Goal: Transaction & Acquisition: Purchase product/service

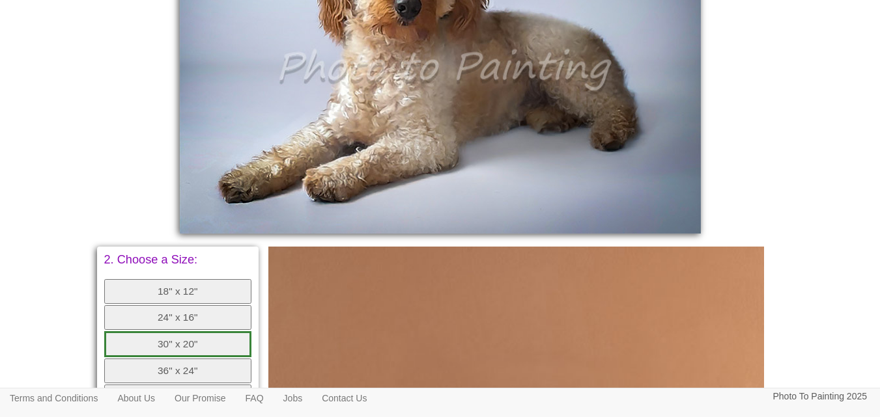
scroll to position [512, 0]
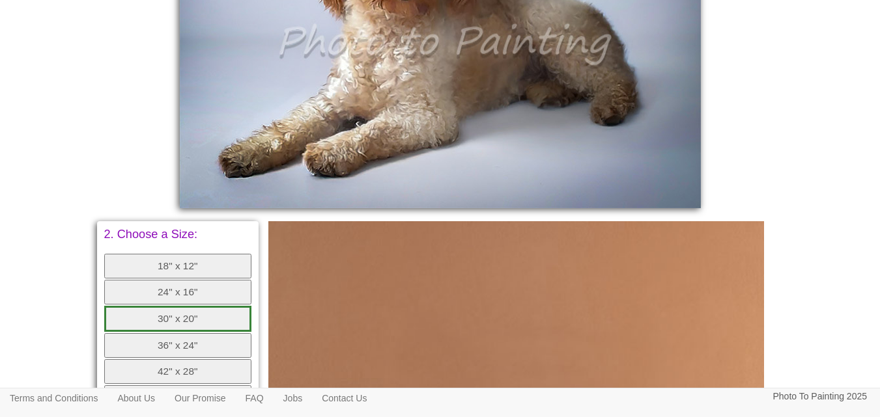
click at [208, 314] on button "30" x 20"" at bounding box center [178, 319] width 148 height 26
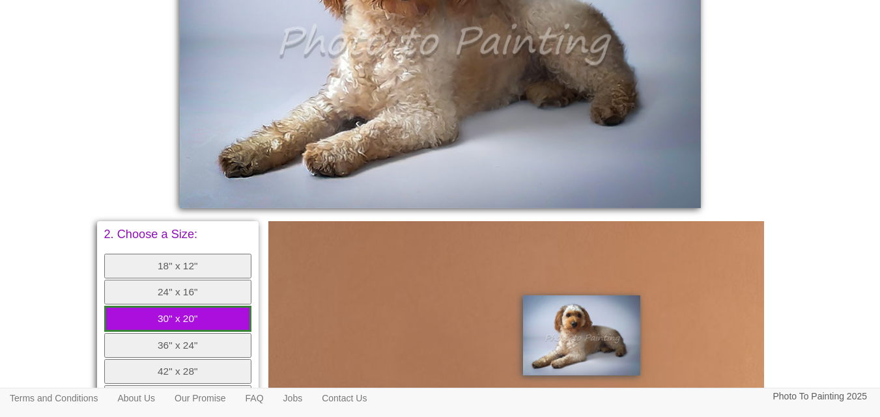
click at [175, 288] on button "24" x 16"" at bounding box center [178, 292] width 148 height 25
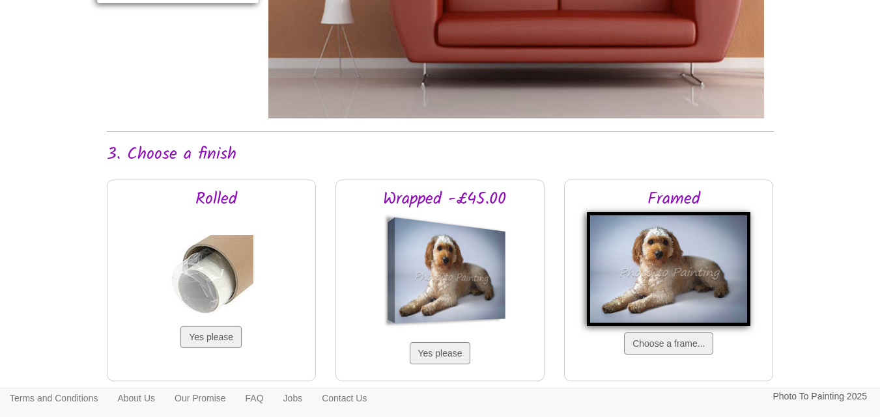
scroll to position [1076, 0]
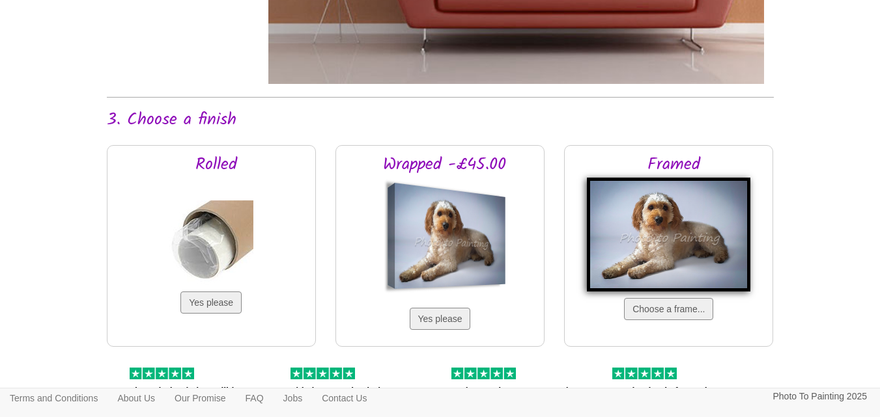
click at [674, 266] on img at bounding box center [668, 235] width 163 height 114
click at [664, 306] on button "Choose a frame..." at bounding box center [668, 309] width 89 height 22
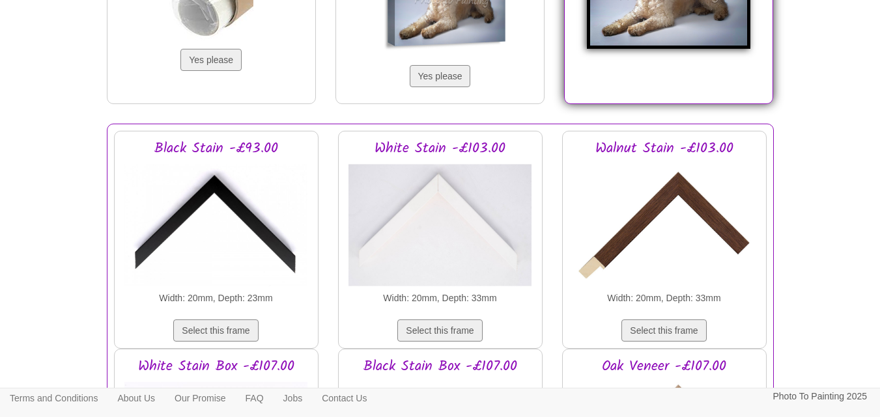
scroll to position [1345, 0]
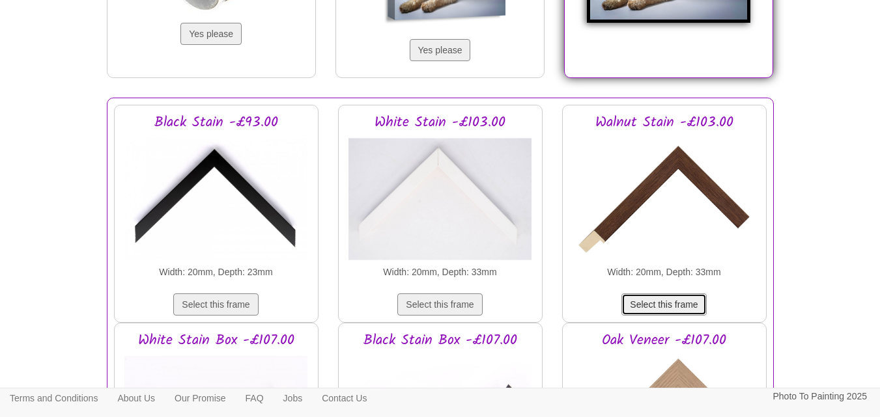
click at [666, 302] on button "Select this frame" at bounding box center [663, 305] width 85 height 22
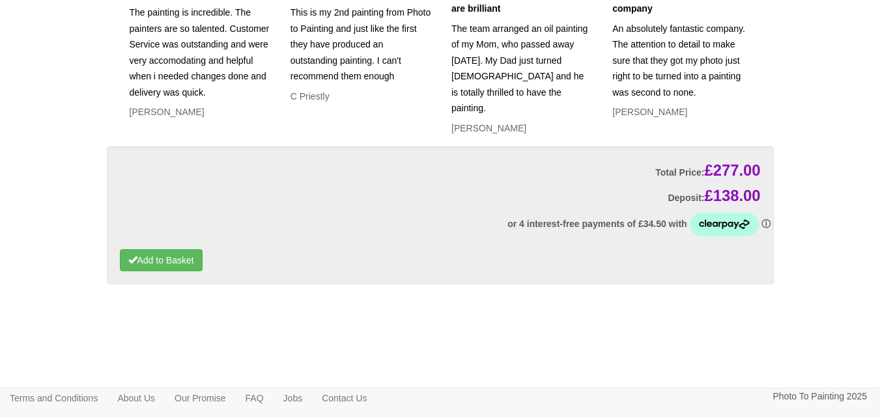
scroll to position [2849, 0]
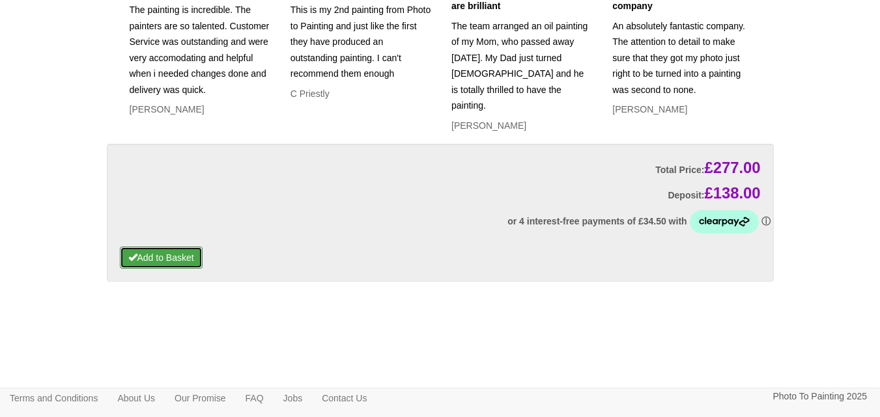
click at [156, 260] on button "Add to Basket" at bounding box center [161, 258] width 83 height 22
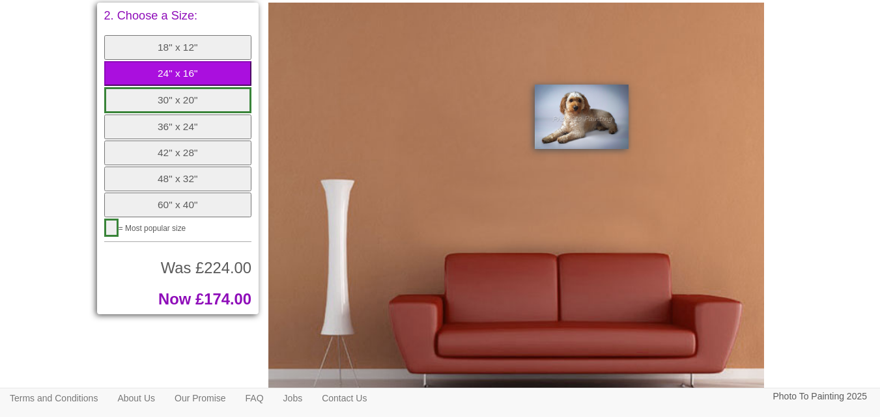
scroll to position [714, 0]
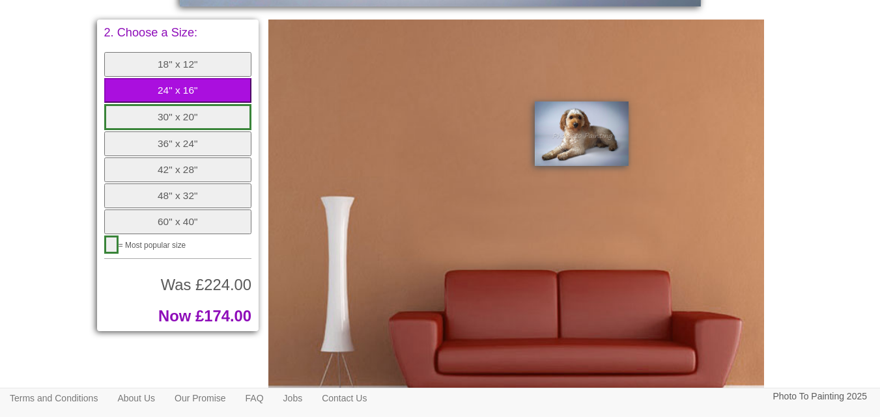
click at [167, 62] on button "18" x 12"" at bounding box center [178, 64] width 148 height 25
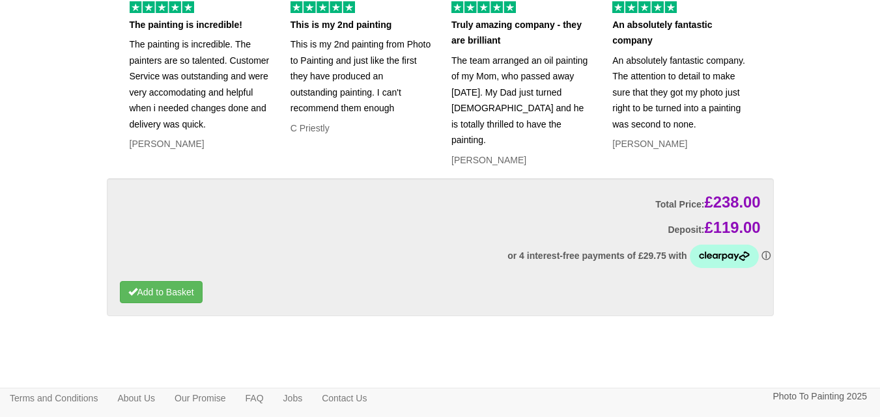
scroll to position [2849, 0]
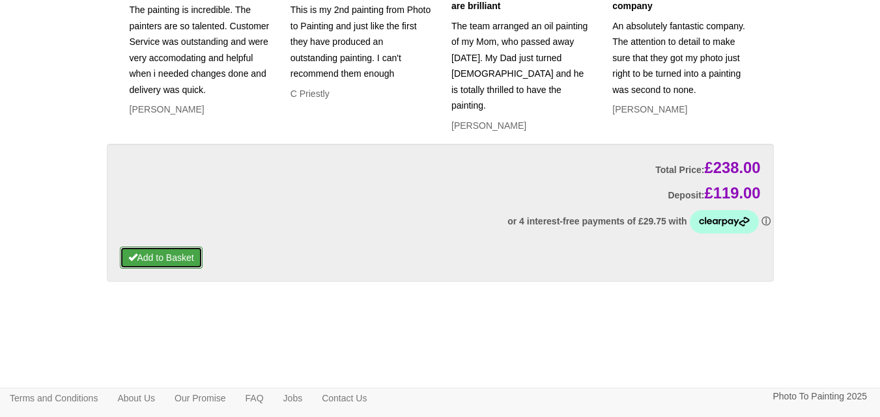
click at [177, 253] on button "Add to Basket" at bounding box center [161, 258] width 83 height 22
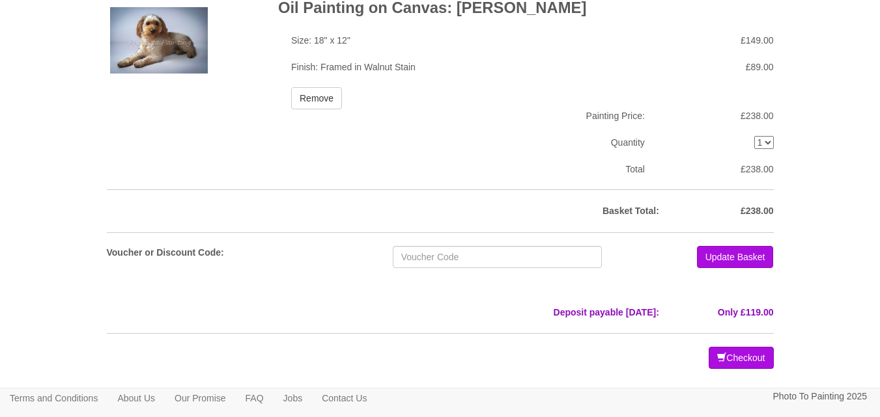
scroll to position [96, 0]
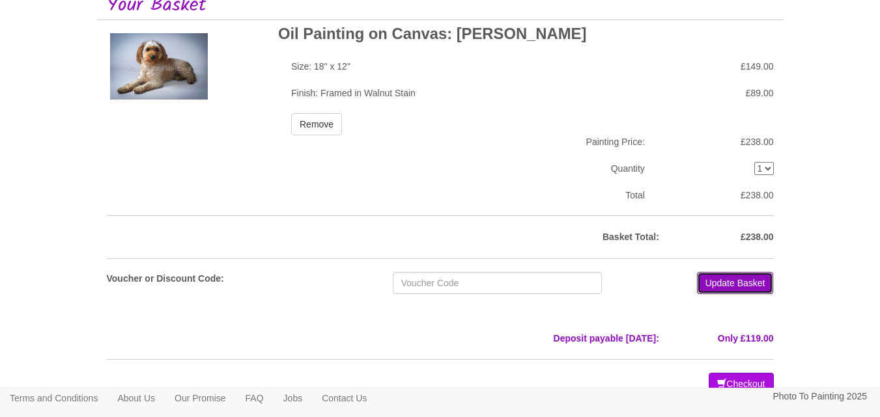
click at [729, 280] on button "Update Basket" at bounding box center [735, 283] width 77 height 22
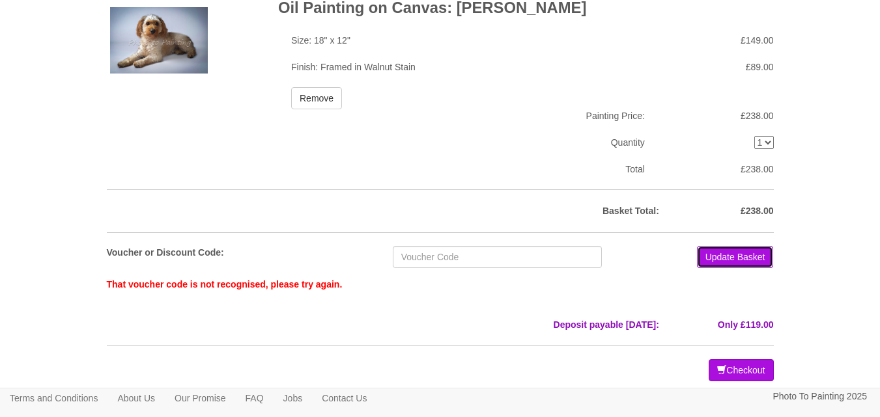
scroll to position [186, 0]
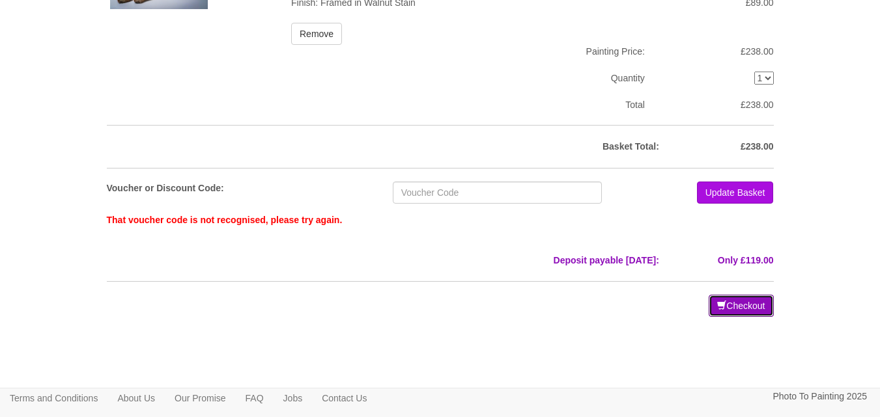
click at [747, 305] on button "Checkout" at bounding box center [741, 306] width 64 height 22
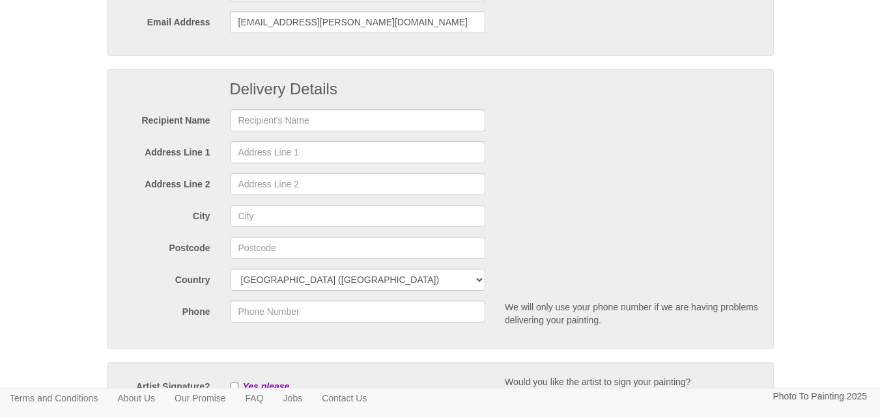
scroll to position [226, 0]
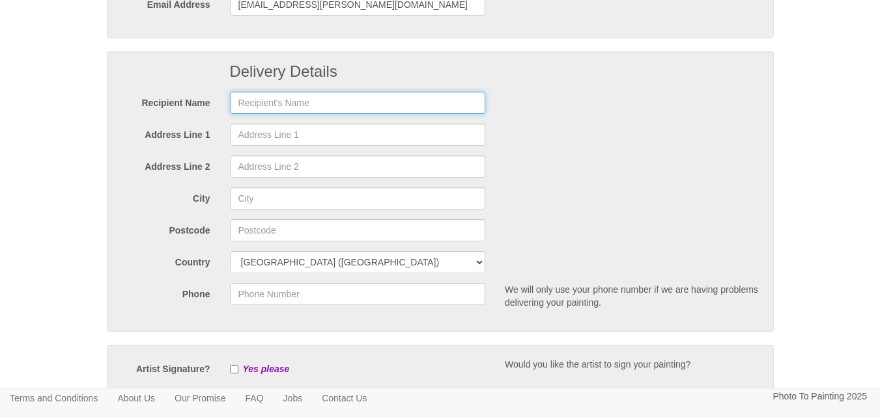
click at [326, 102] on input "text" at bounding box center [358, 103] width 256 height 22
type input "paul howard"
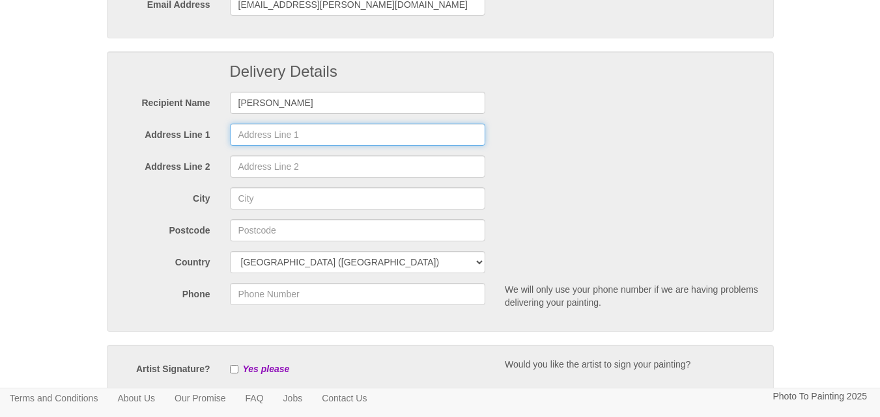
type input "1 Carlinghow Court"
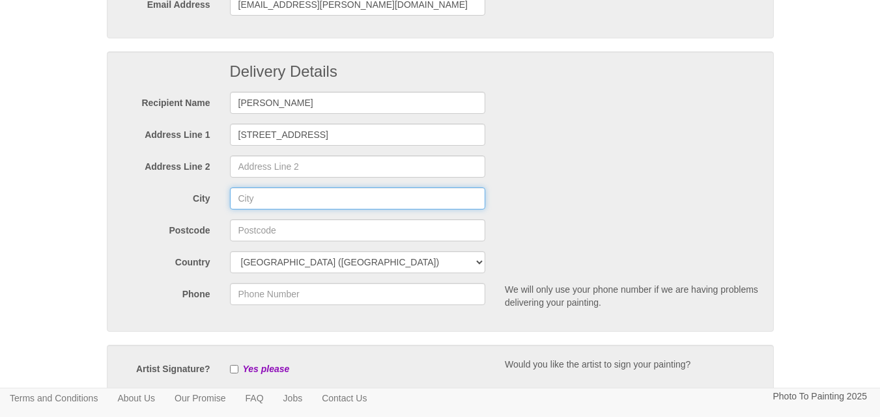
type input "Dewsbury"
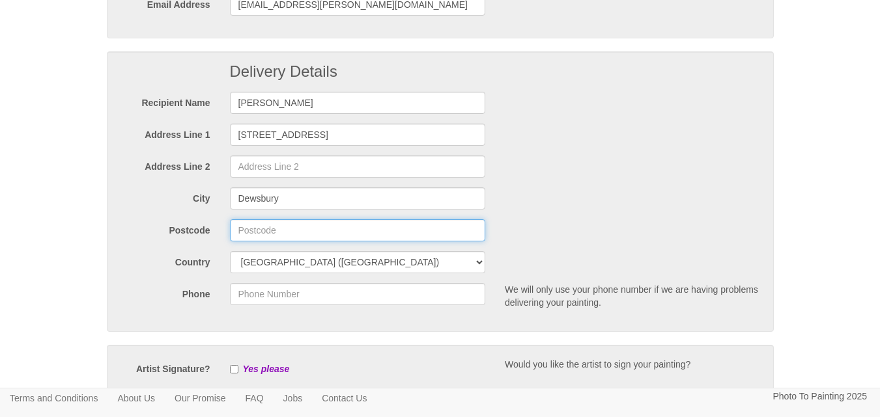
type input "WF13 4BL"
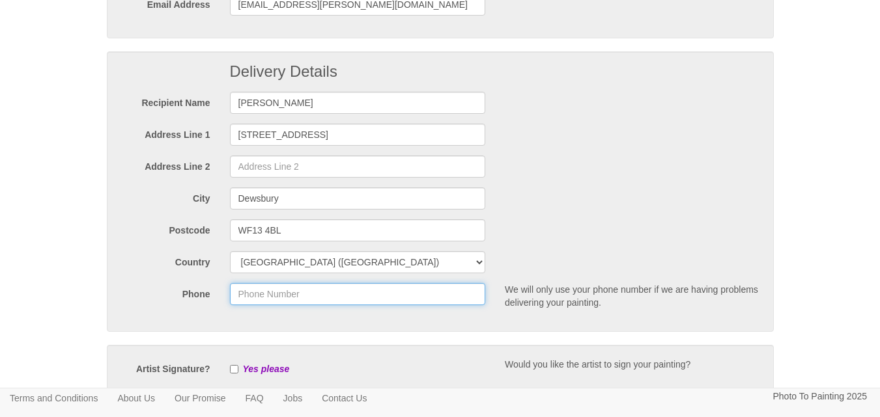
type input "07894350945"
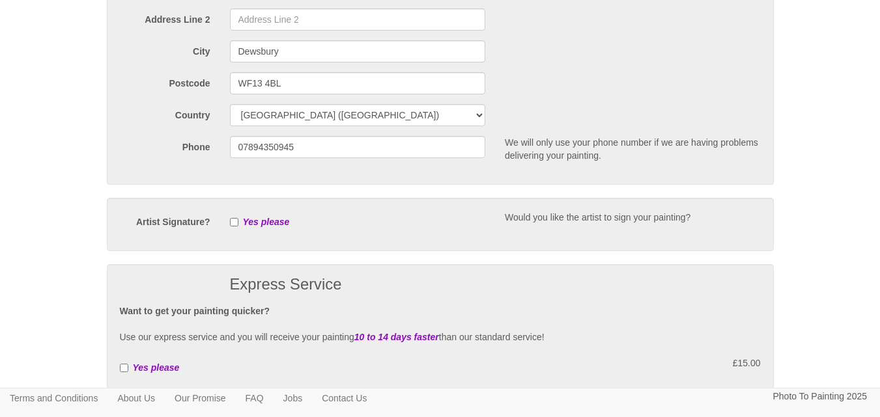
scroll to position [425, 0]
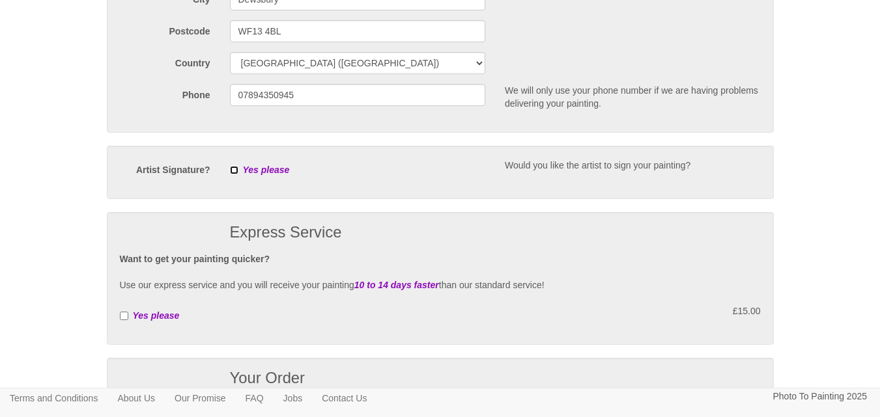
click at [232, 172] on input "checkbox" at bounding box center [234, 170] width 8 height 8
checkbox input "true"
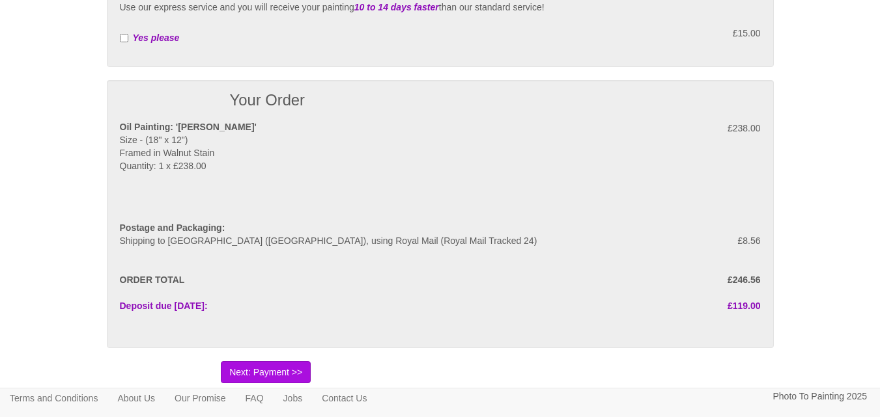
scroll to position [729, 0]
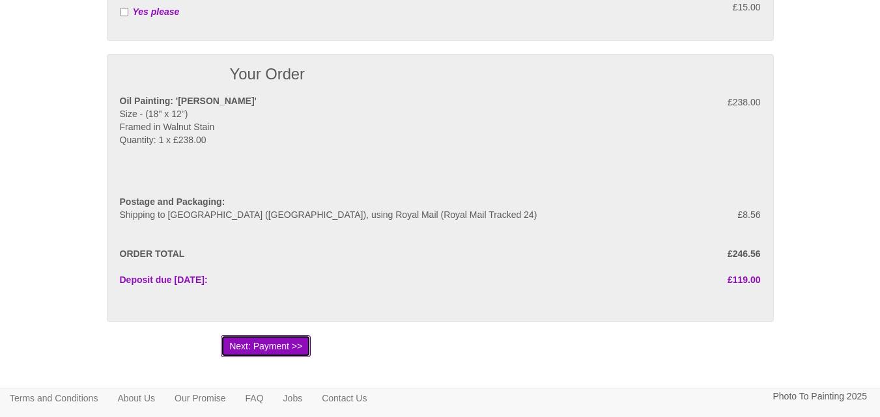
click at [259, 346] on button "Next: Payment >>" at bounding box center [266, 346] width 90 height 22
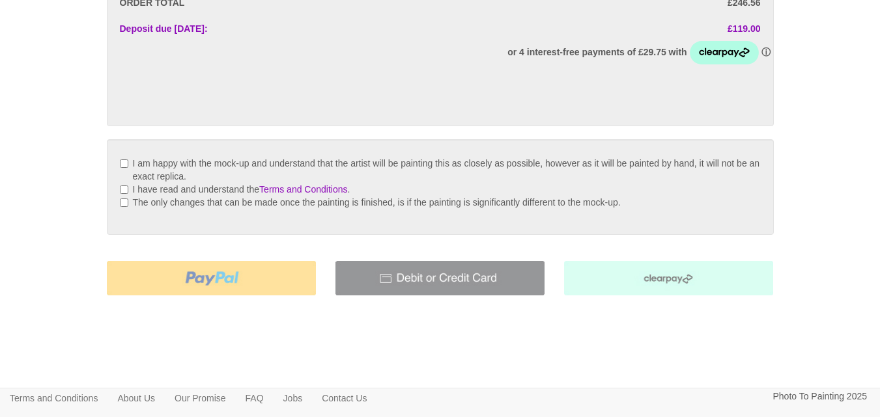
scroll to position [356, 0]
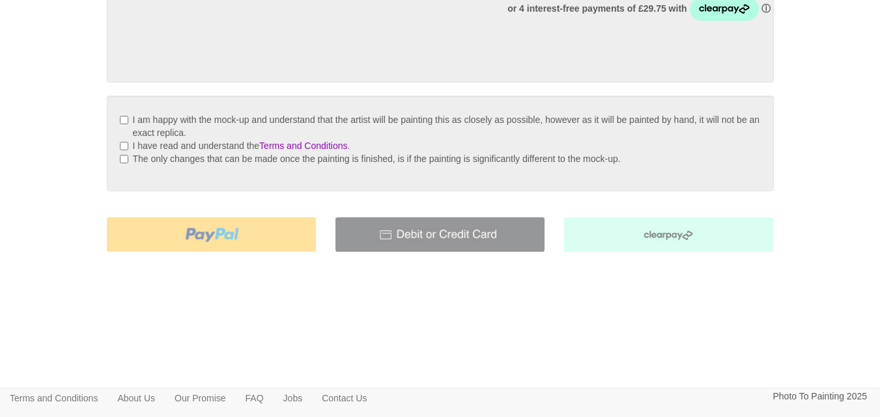
click at [425, 231] on img at bounding box center [439, 235] width 209 height 35
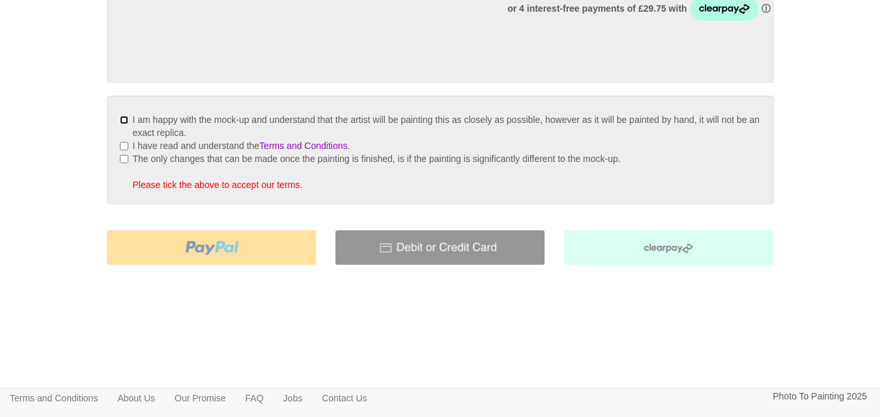
click at [122, 119] on input "I am happy with the mock-up and understand that the artist will be painting thi…" at bounding box center [124, 120] width 8 height 8
checkbox input "true"
click at [124, 147] on input "I have read and understand the Terms and Conditions ." at bounding box center [124, 146] width 8 height 8
checkbox input "true"
click at [124, 160] on input "The only changes that can be made once the painting is finished, is if the pain…" at bounding box center [124, 159] width 8 height 8
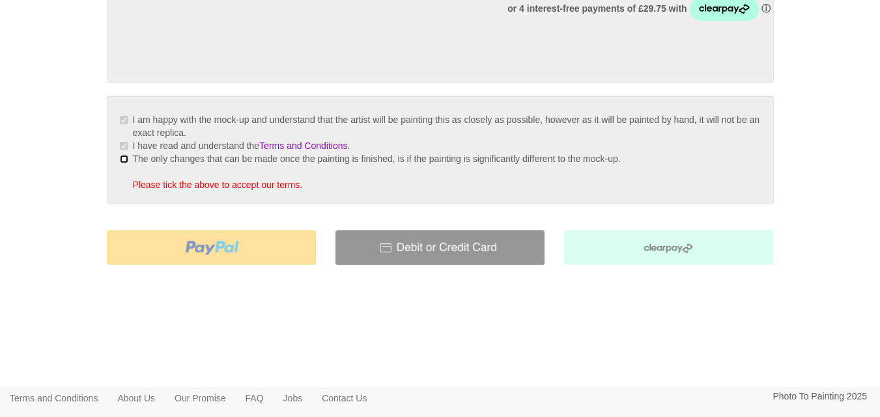
checkbox input "true"
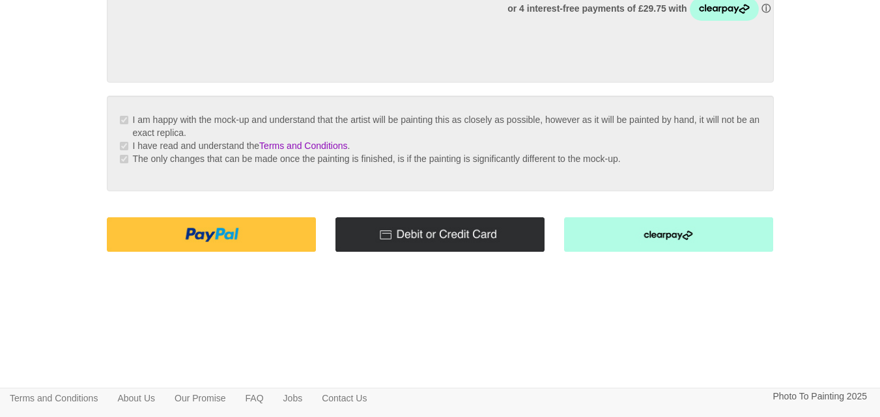
click at [397, 232] on img at bounding box center [439, 235] width 209 height 35
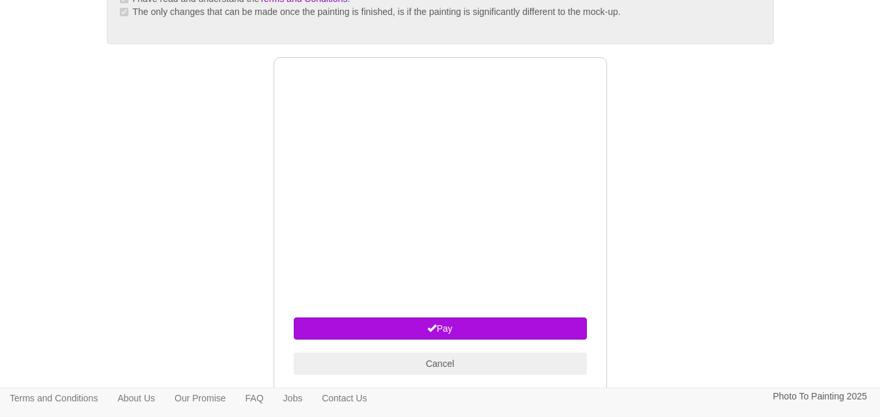
scroll to position [539, 0]
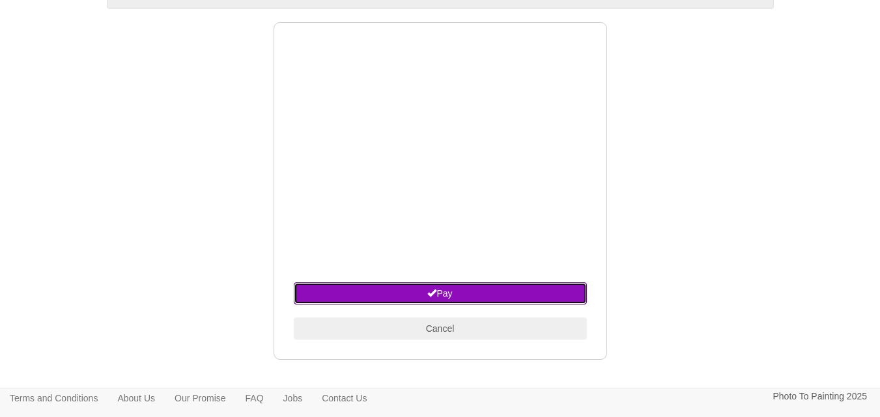
click at [439, 292] on button "Pay" at bounding box center [440, 294] width 293 height 22
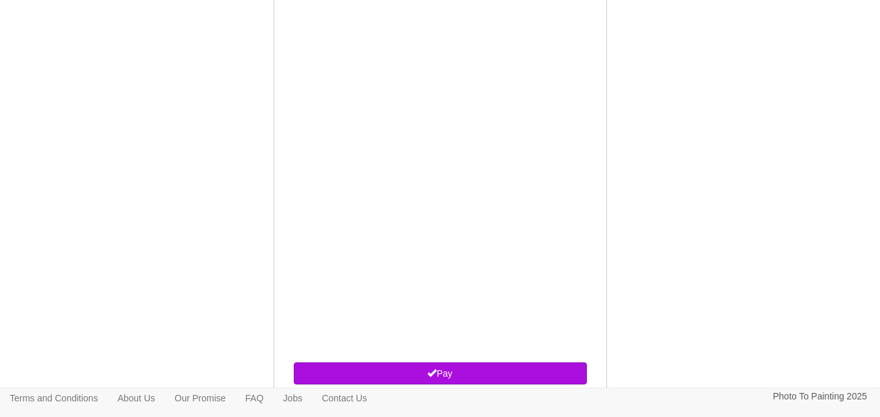
scroll to position [686, 0]
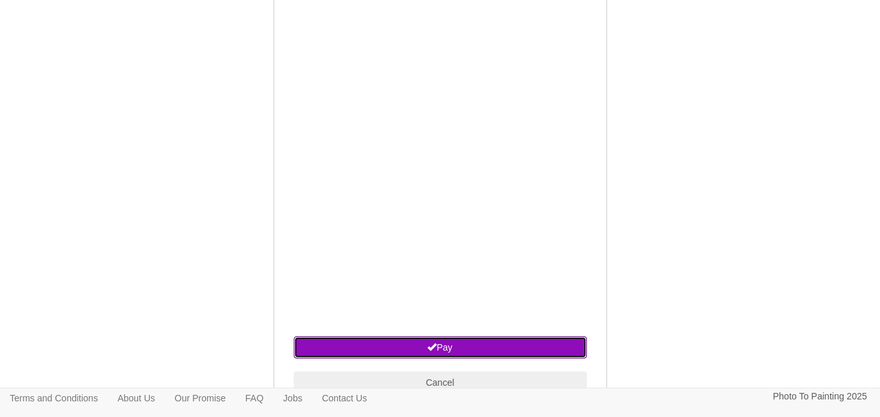
click at [445, 343] on button "Pay" at bounding box center [440, 348] width 293 height 22
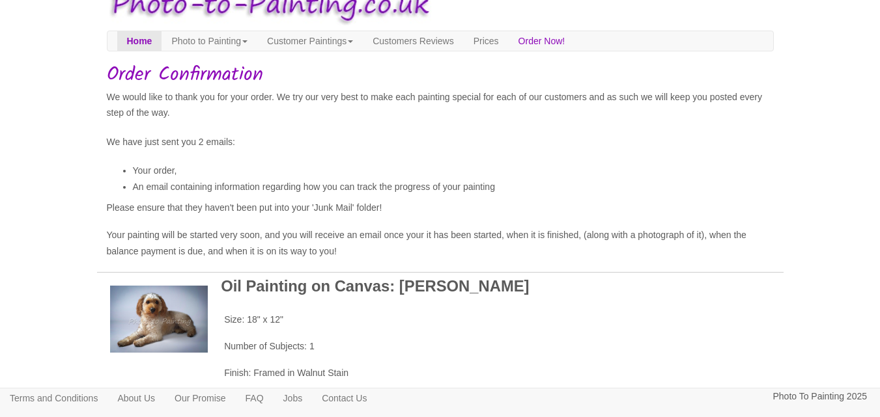
scroll to position [112, 0]
